Goal: Information Seeking & Learning: Compare options

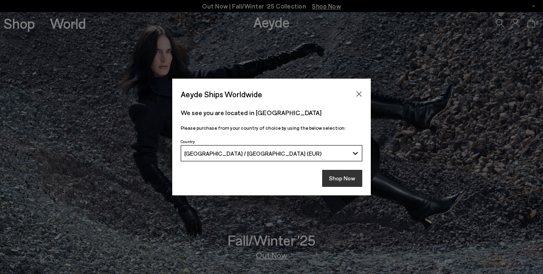
click at [349, 177] on button "Shop Now" at bounding box center [342, 178] width 40 height 17
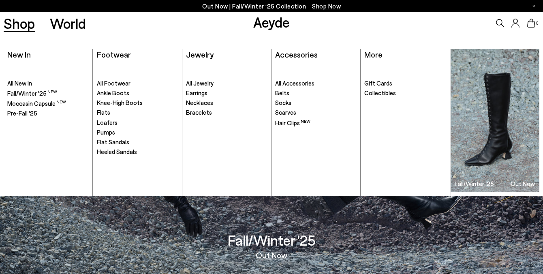
click at [110, 92] on span "Ankle Boots" at bounding box center [113, 92] width 32 height 7
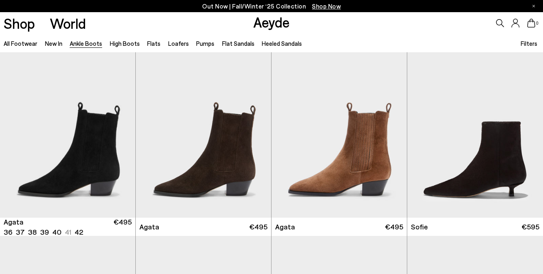
scroll to position [382, 0]
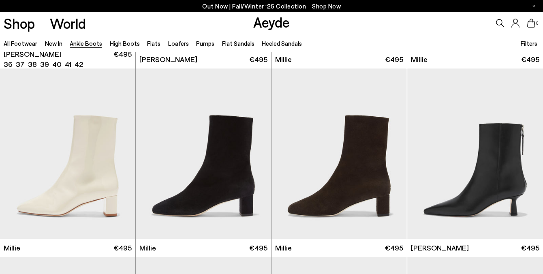
scroll to position [1506, 0]
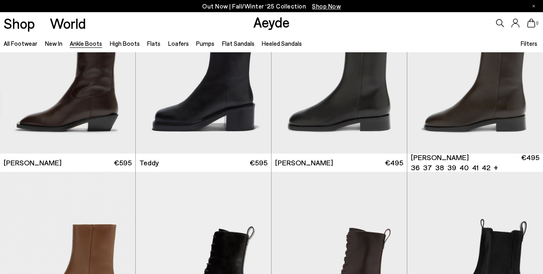
scroll to position [2505, 0]
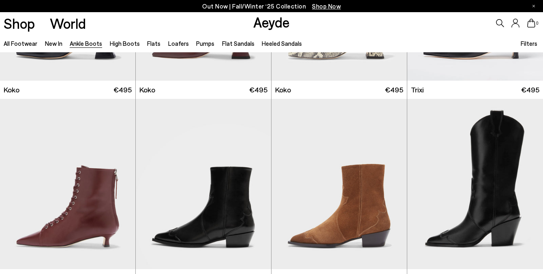
scroll to position [3721, 0]
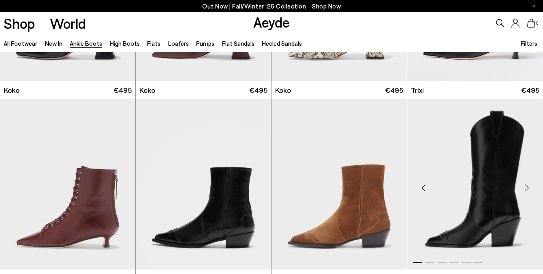
click at [498, 160] on img "1 / 6" at bounding box center [475, 184] width 136 height 170
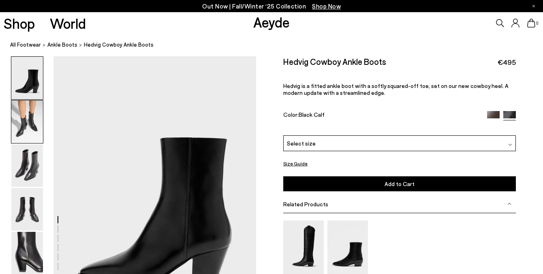
click at [26, 127] on img at bounding box center [27, 121] width 32 height 43
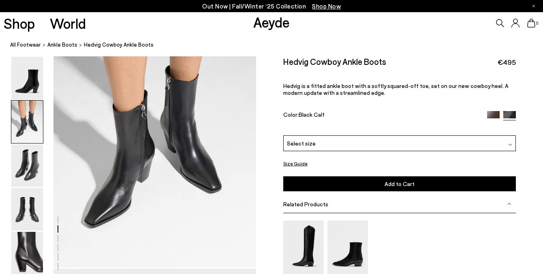
scroll to position [331, 0]
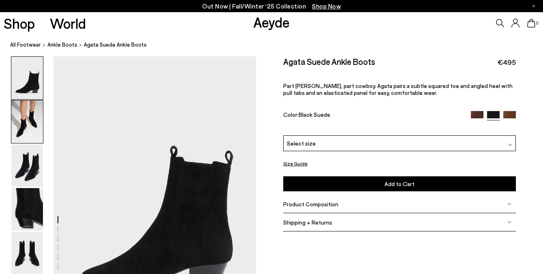
click at [24, 123] on img at bounding box center [27, 121] width 32 height 43
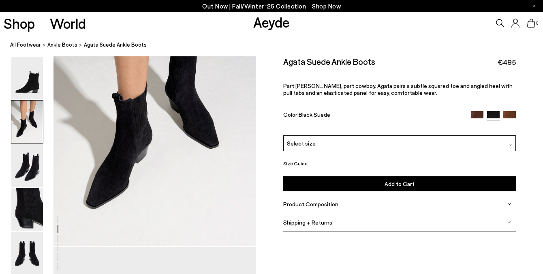
scroll to position [353, 0]
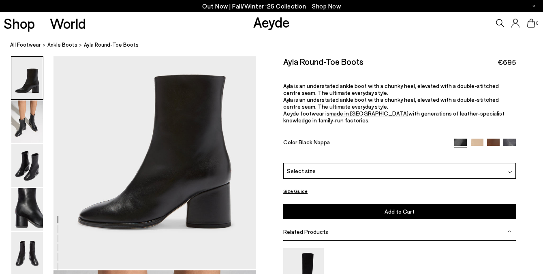
scroll to position [59, 0]
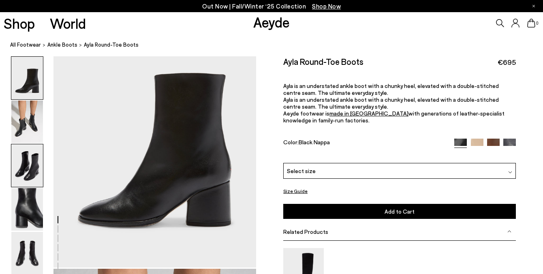
click at [24, 169] on img at bounding box center [27, 165] width 32 height 43
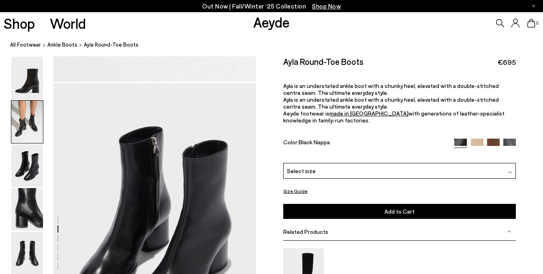
scroll to position [543, 0]
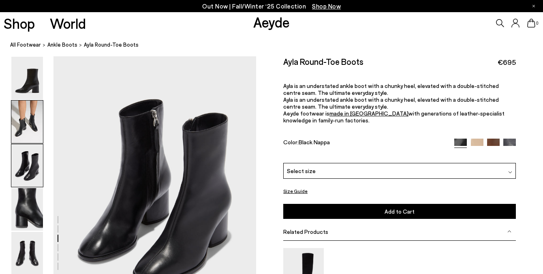
click at [32, 130] on img at bounding box center [27, 121] width 32 height 43
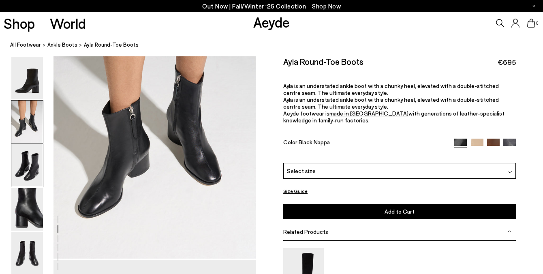
scroll to position [343, 0]
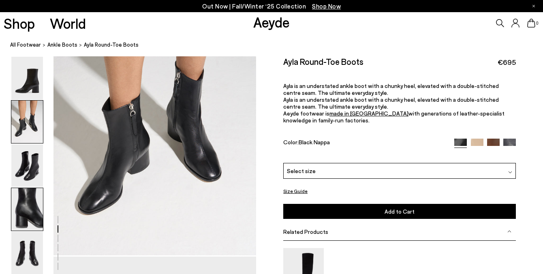
click at [28, 208] on img at bounding box center [27, 209] width 32 height 43
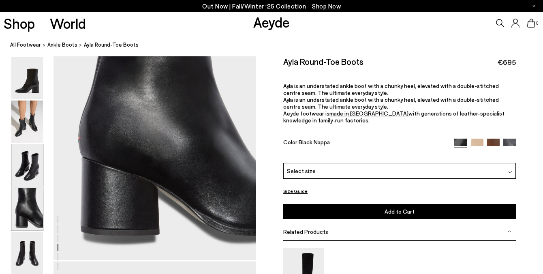
scroll to position [885, 0]
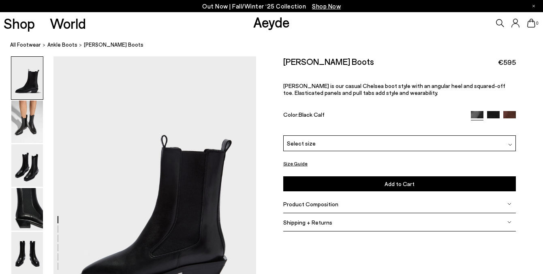
click at [394, 81] on div "Luna Chelsea Boots €595 Luna is our casual Chelsea boot style with an angular h…" at bounding box center [399, 95] width 233 height 79
click at [29, 123] on img at bounding box center [27, 121] width 32 height 43
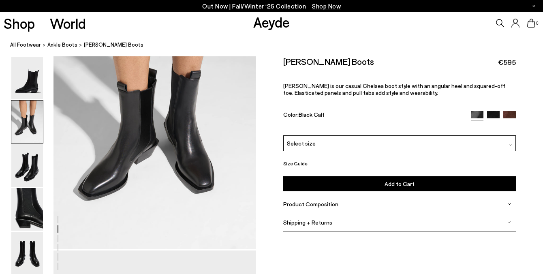
scroll to position [351, 0]
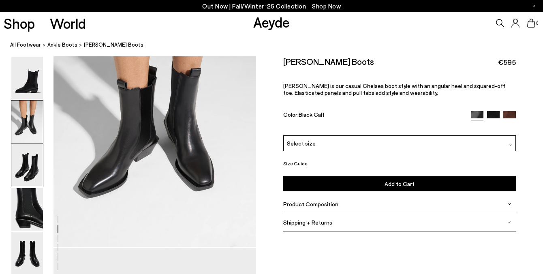
click at [22, 162] on img at bounding box center [27, 165] width 32 height 43
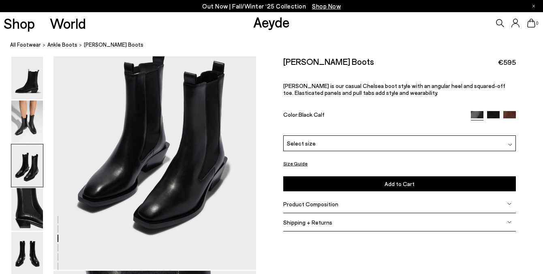
scroll to position [603, 0]
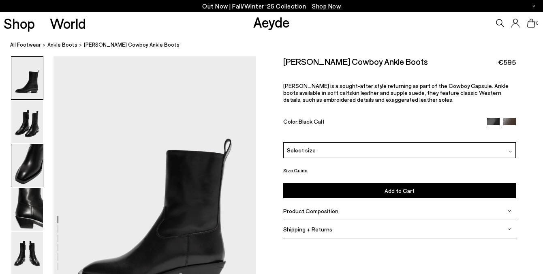
click at [32, 171] on img at bounding box center [27, 165] width 32 height 43
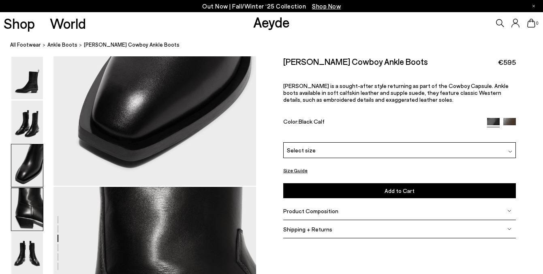
click at [25, 210] on img at bounding box center [27, 209] width 32 height 43
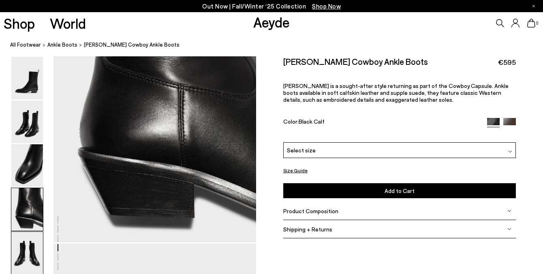
click at [21, 249] on img at bounding box center [27, 253] width 32 height 43
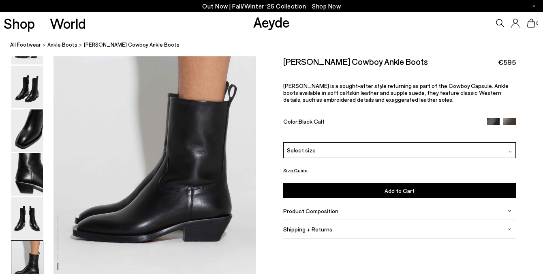
scroll to position [1400, 0]
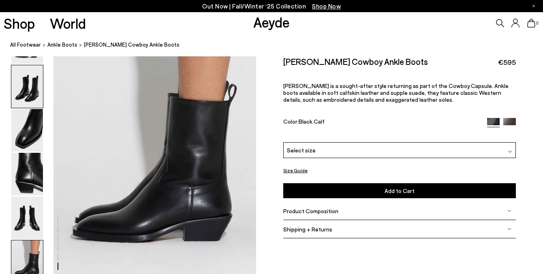
click at [30, 107] on img at bounding box center [27, 86] width 32 height 43
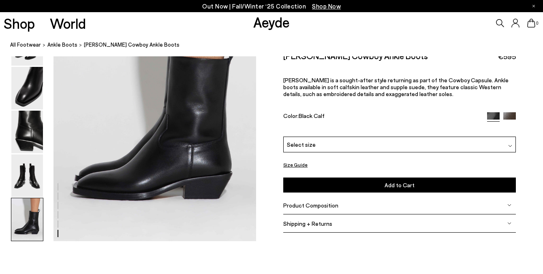
scroll to position [1443, 0]
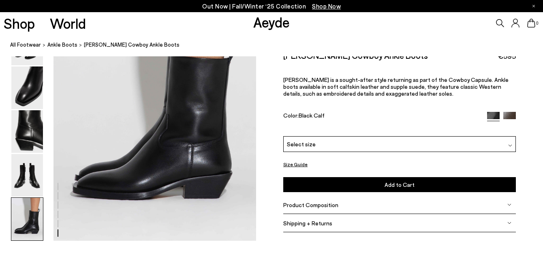
click at [27, 203] on img at bounding box center [27, 219] width 32 height 43
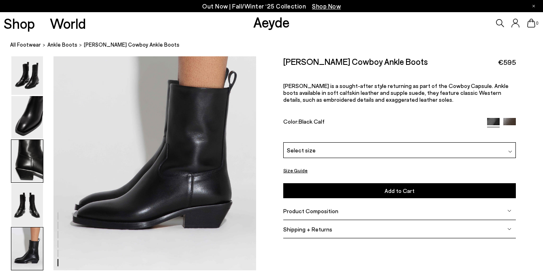
click at [31, 169] on img at bounding box center [27, 161] width 32 height 43
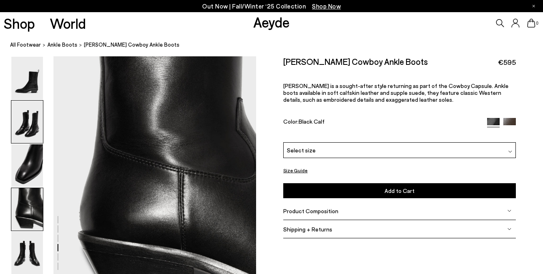
click at [32, 141] on img at bounding box center [27, 121] width 32 height 43
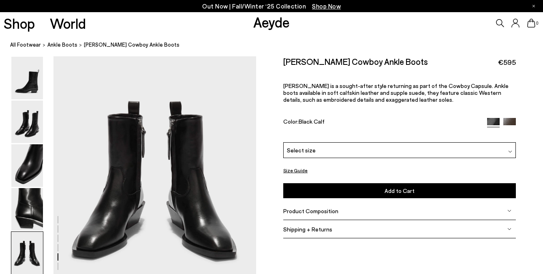
scroll to position [1106, 0]
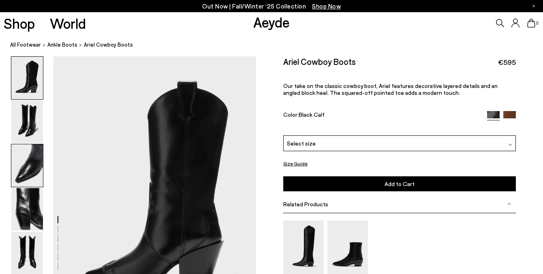
click at [36, 164] on img at bounding box center [27, 165] width 32 height 43
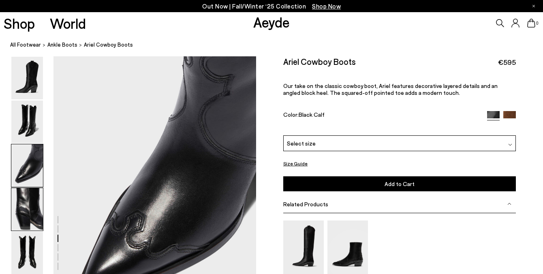
click at [26, 201] on img at bounding box center [27, 209] width 32 height 43
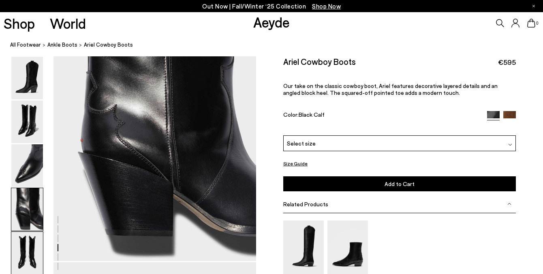
scroll to position [881, 0]
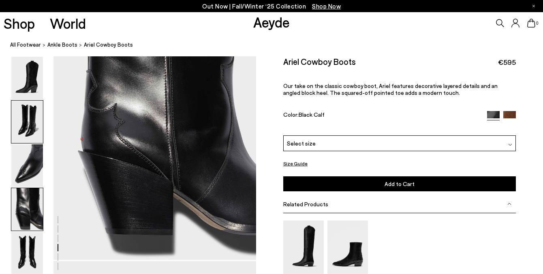
click at [27, 122] on img at bounding box center [27, 121] width 32 height 43
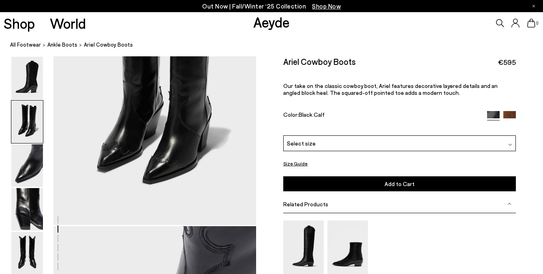
scroll to position [374, 0]
click at [27, 246] on img at bounding box center [27, 253] width 32 height 43
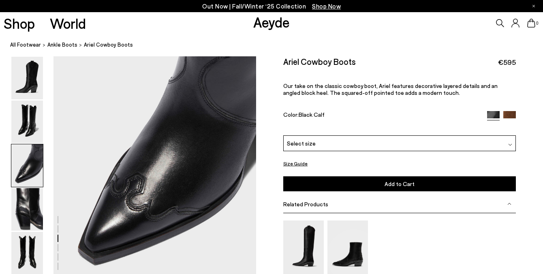
scroll to position [582, 0]
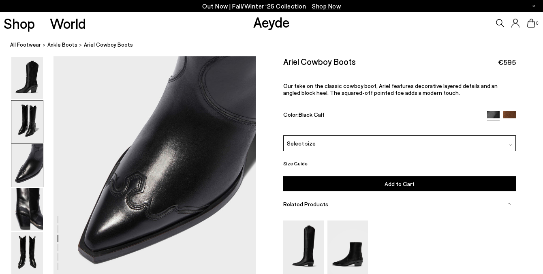
click at [38, 125] on img at bounding box center [27, 121] width 32 height 43
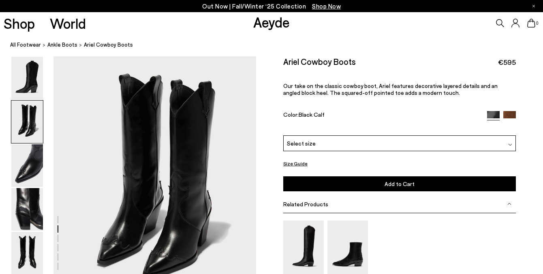
scroll to position [272, 0]
